Goal: Navigation & Orientation: Find specific page/section

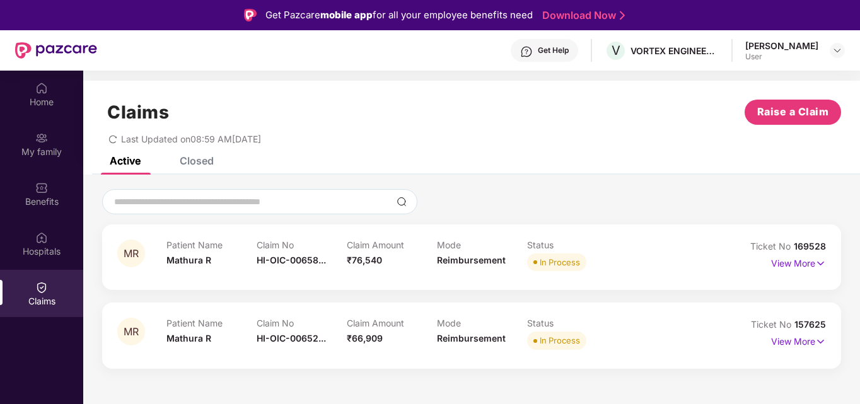
scroll to position [71, 0]
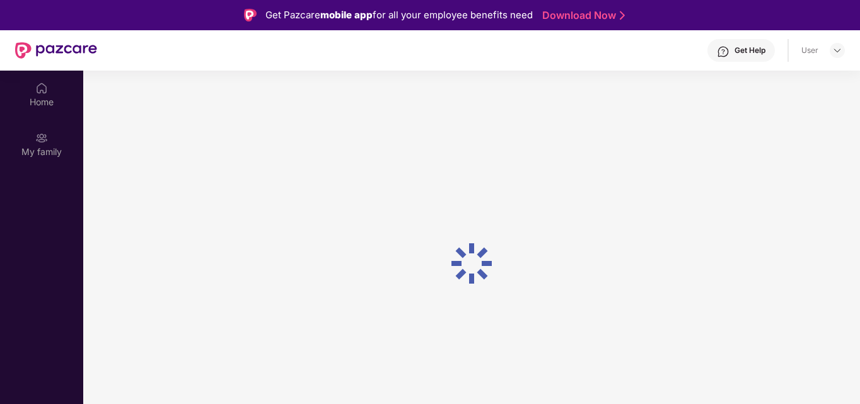
scroll to position [71, 0]
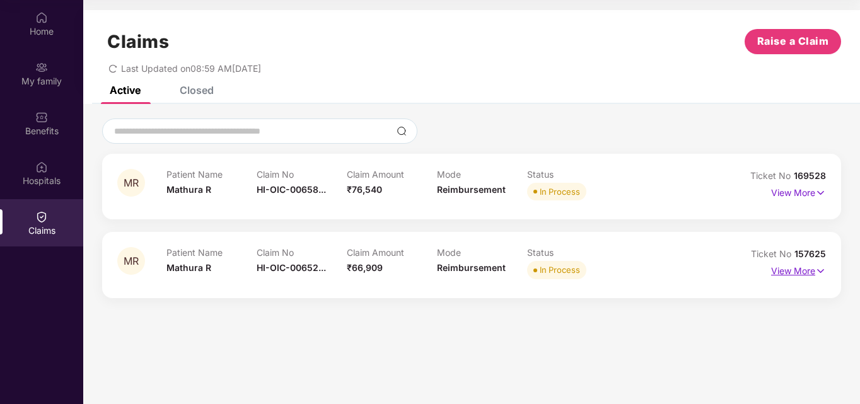
click at [781, 268] on p "View More" at bounding box center [798, 269] width 55 height 17
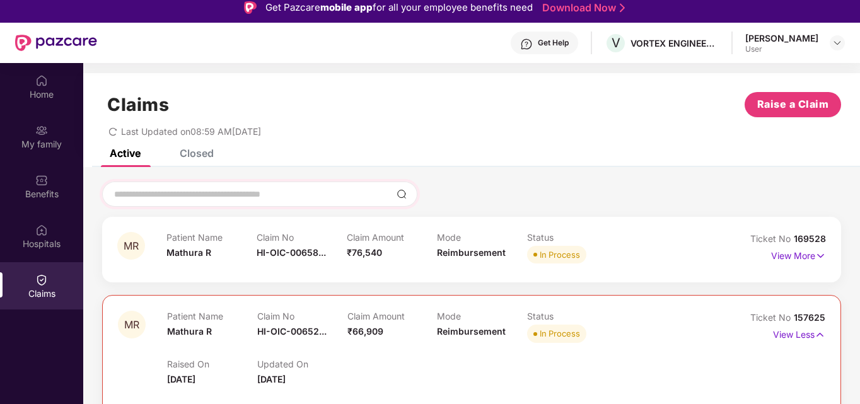
scroll to position [0, 0]
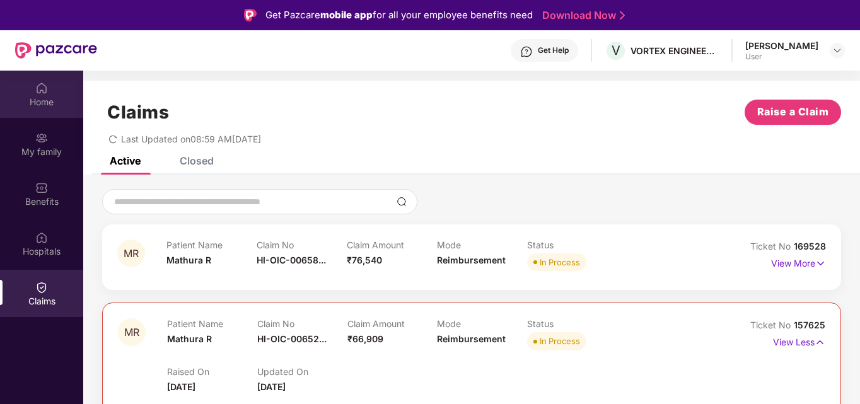
click at [50, 90] on div "Home" at bounding box center [41, 94] width 83 height 47
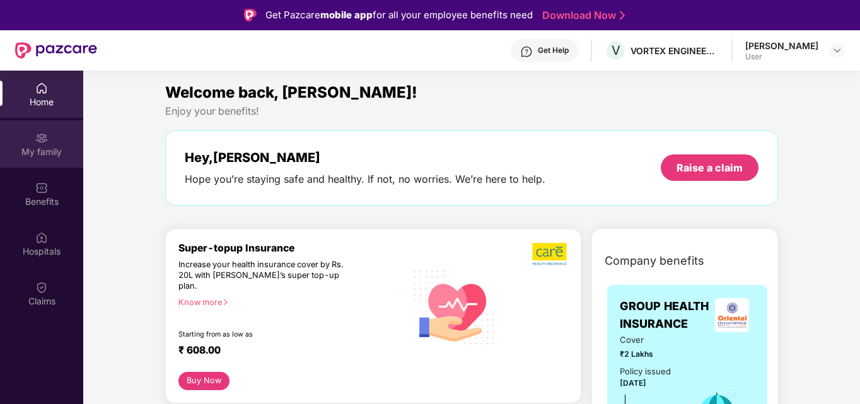
click at [38, 152] on div "My family" at bounding box center [41, 152] width 83 height 13
